Goal: Find specific page/section: Locate a particular part of the current website

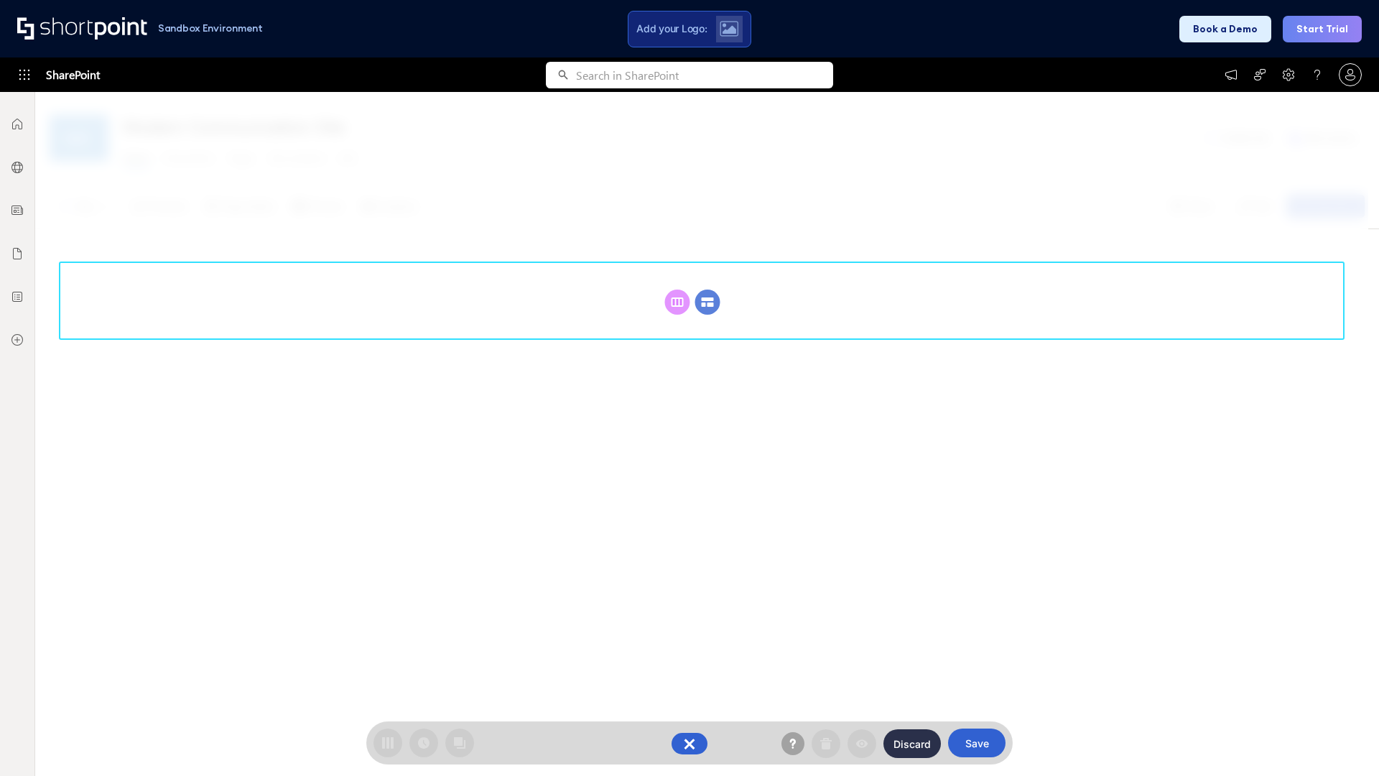
scroll to position [198, 0]
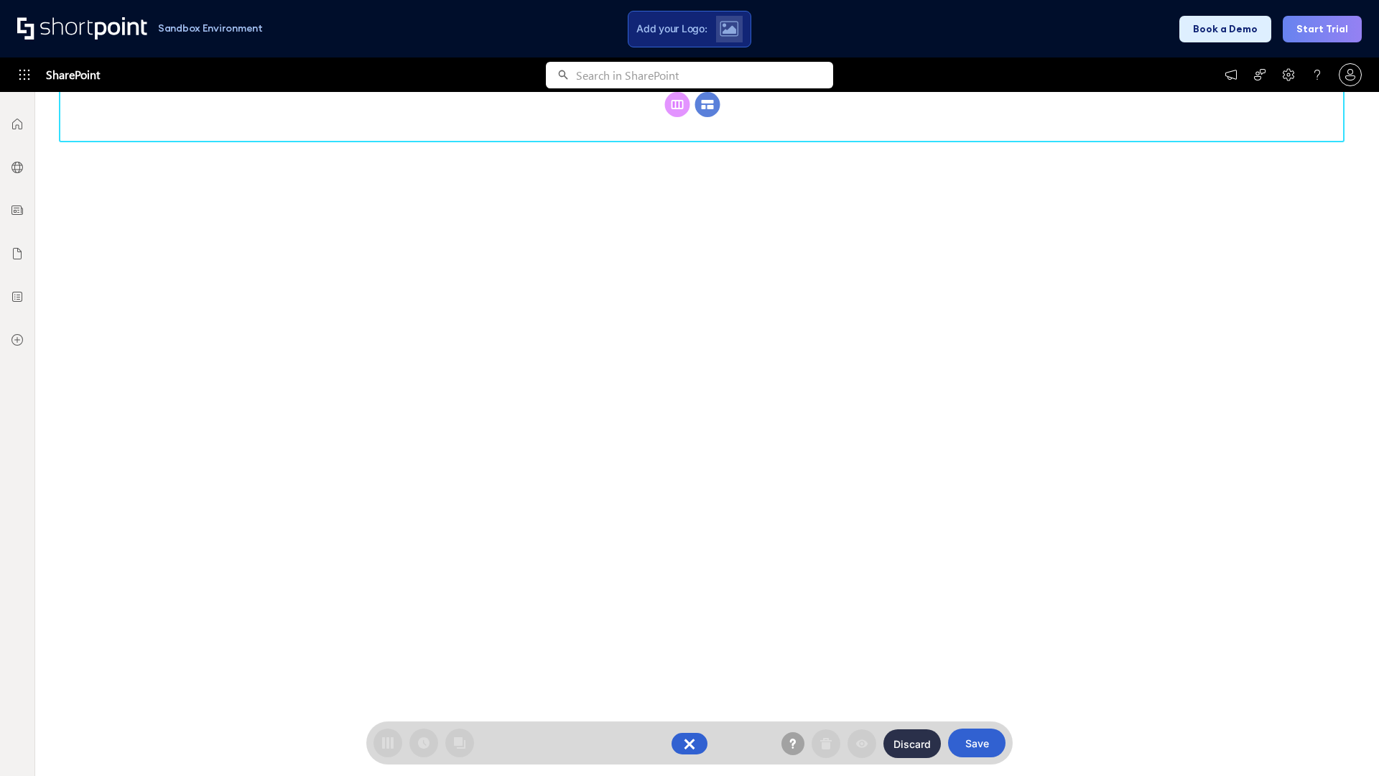
click at [708, 117] on circle at bounding box center [707, 104] width 25 height 25
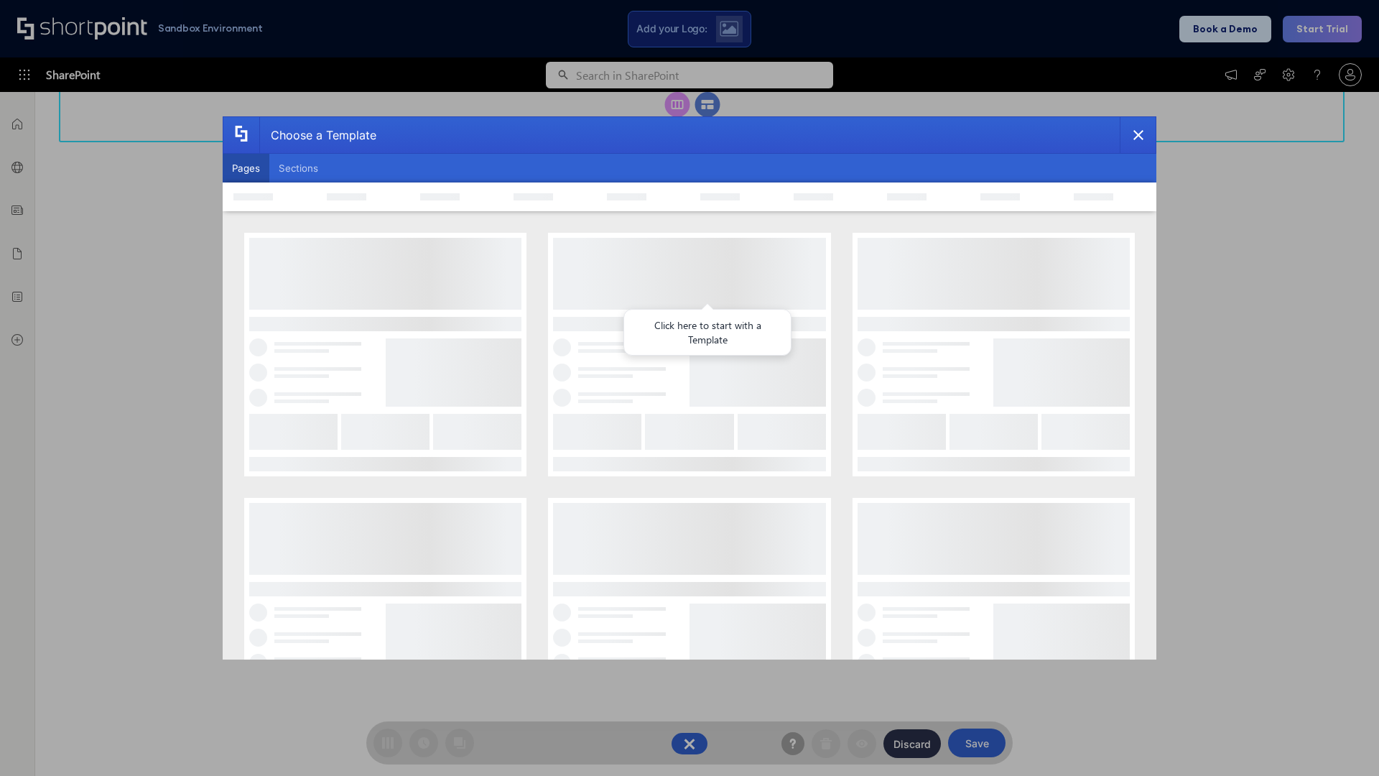
scroll to position [0, 0]
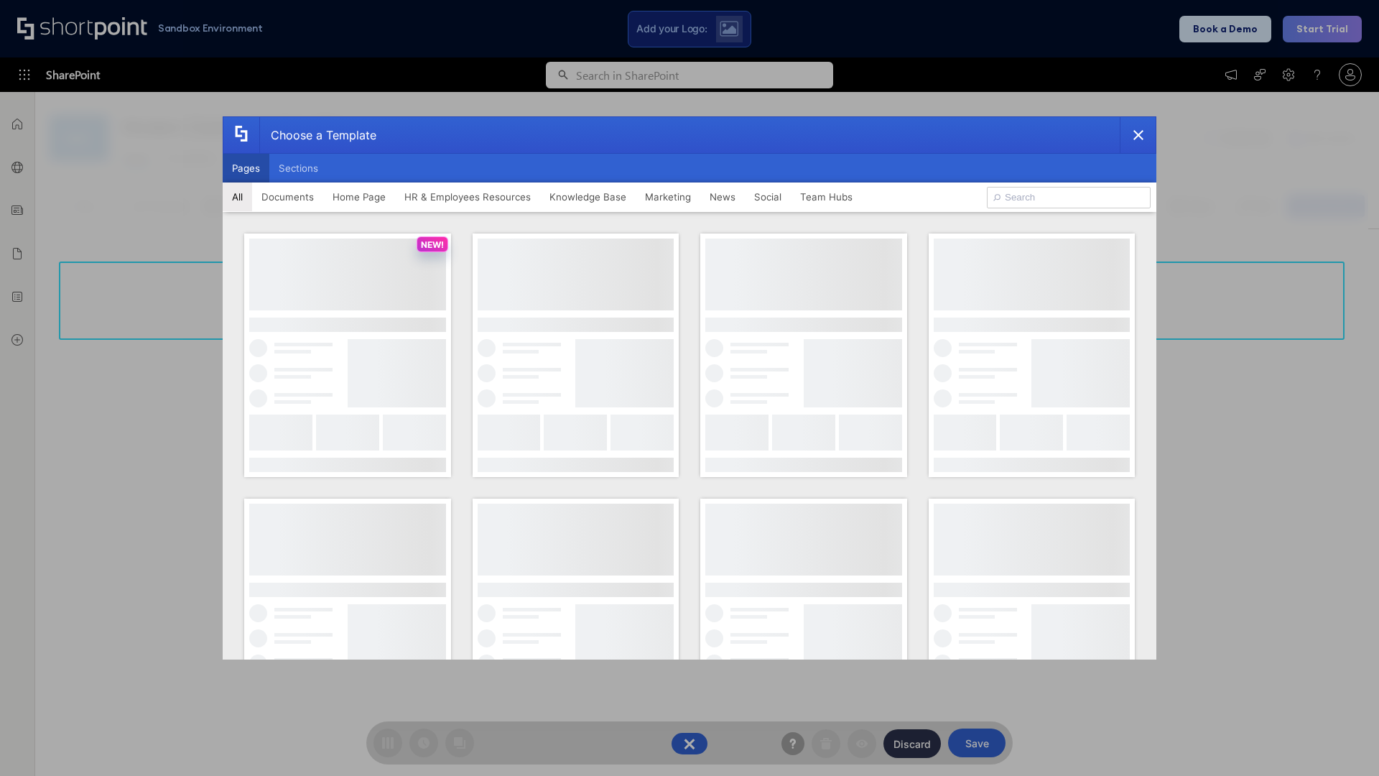
click at [246, 168] on button "Pages" at bounding box center [246, 168] width 47 height 29
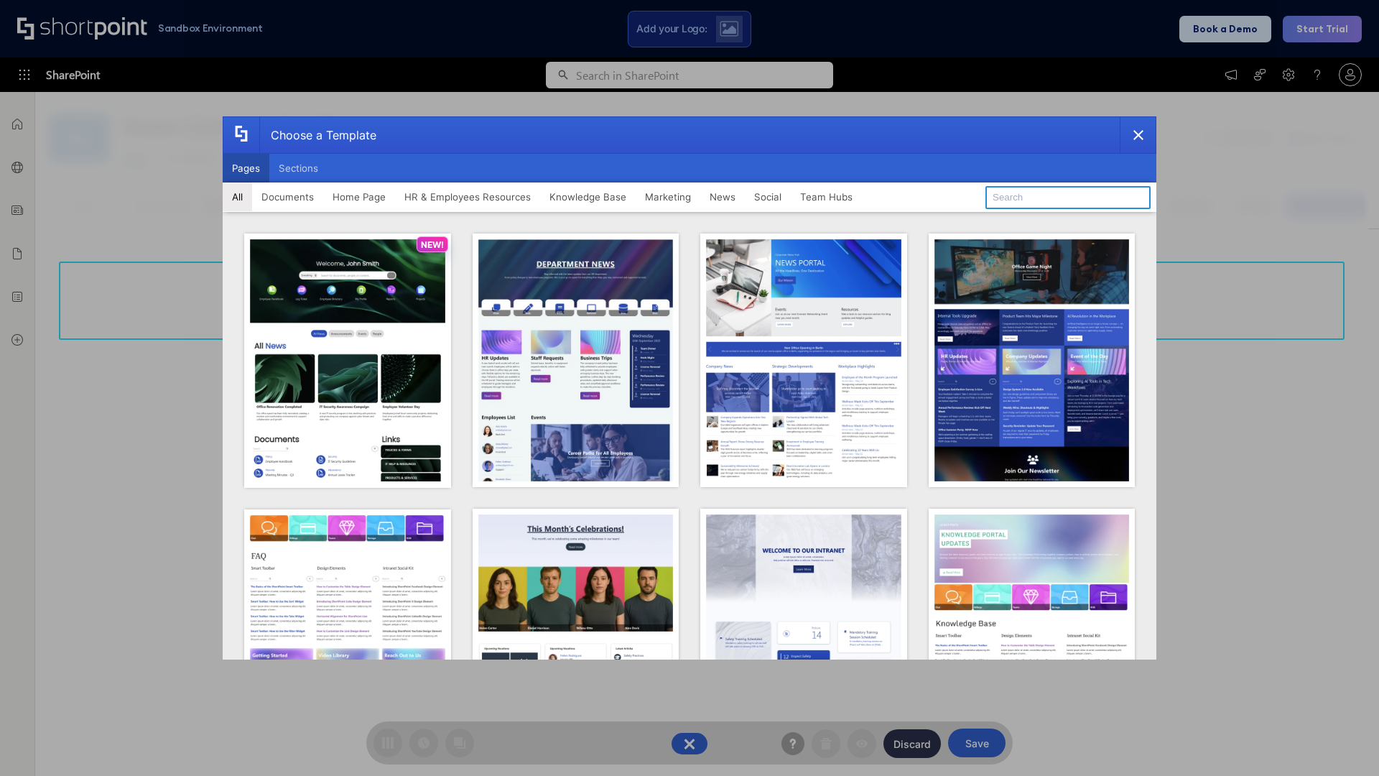
type input "HR 6"
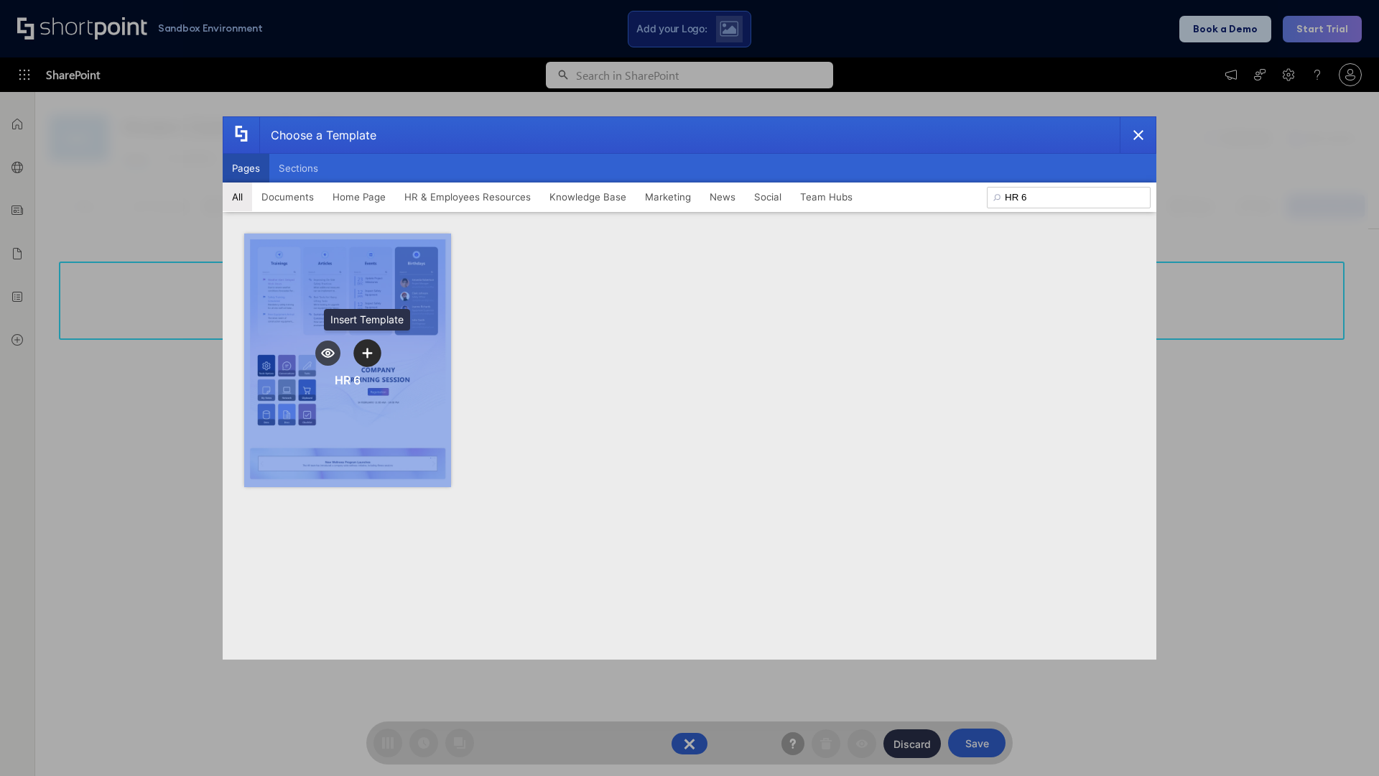
click at [367, 353] on icon "template selector" at bounding box center [367, 353] width 10 height 10
